Goal: Find specific page/section: Find specific page/section

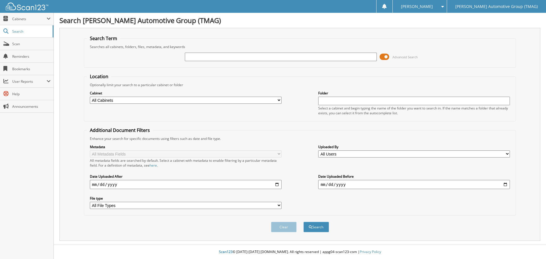
click at [212, 58] on input "text" at bounding box center [281, 57] width 192 height 9
type input "721726V"
click at [304, 222] on button "Search" at bounding box center [317, 227] width 26 height 11
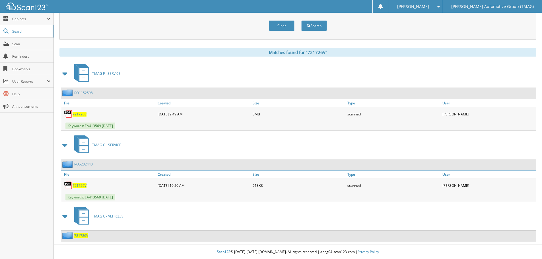
scroll to position [202, 0]
click at [81, 235] on span "721726V" at bounding box center [81, 235] width 14 height 5
